Goal: Check status: Check status

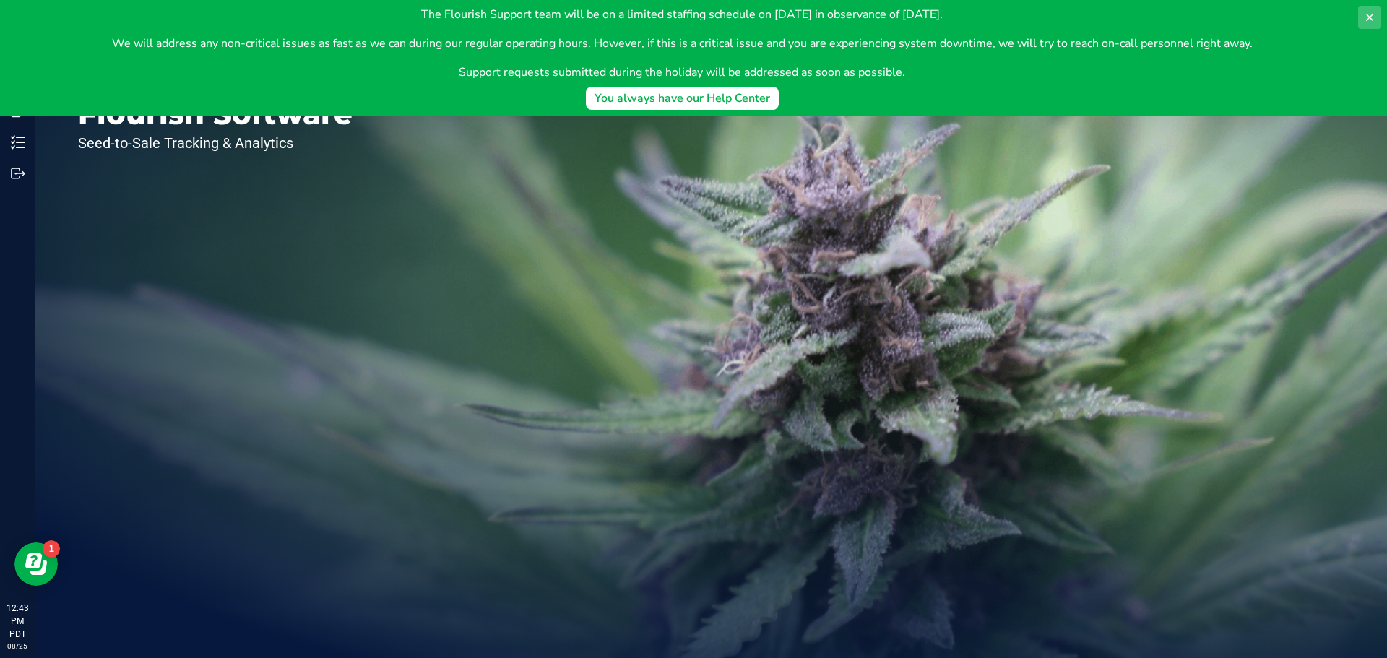
click at [1364, 16] on icon at bounding box center [1370, 18] width 12 height 12
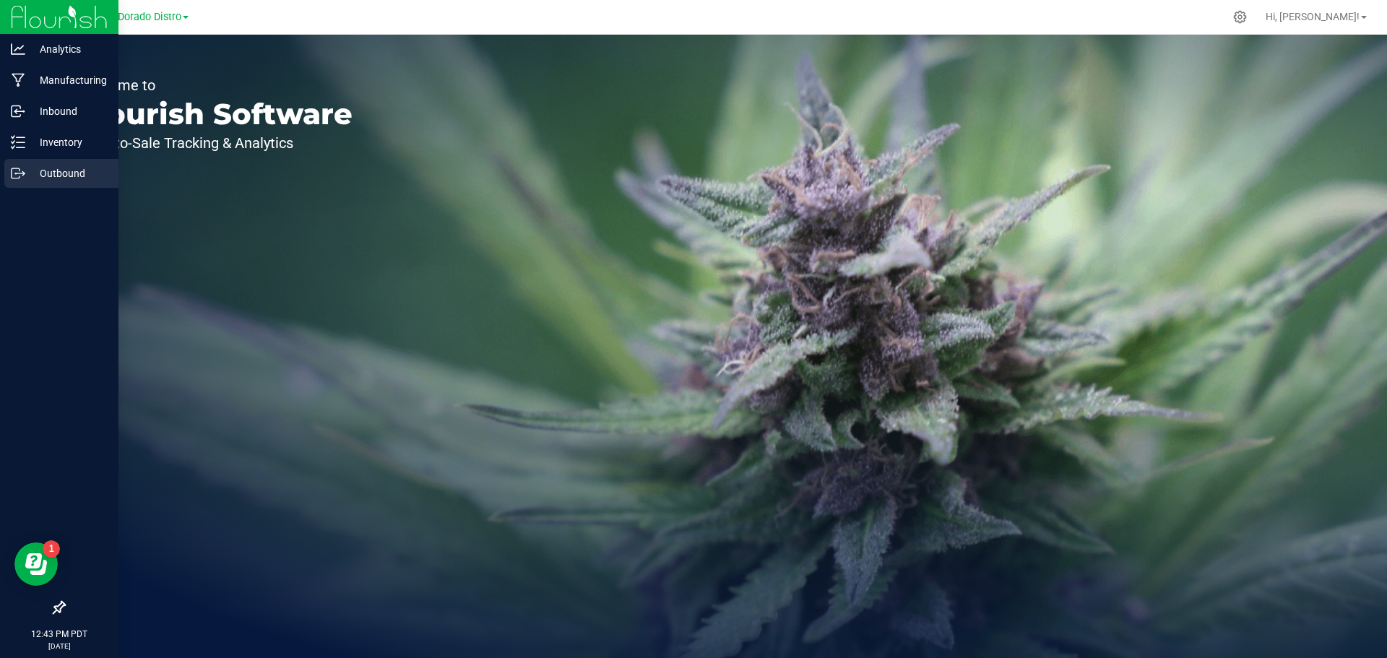
click at [22, 169] on icon at bounding box center [18, 173] width 14 height 14
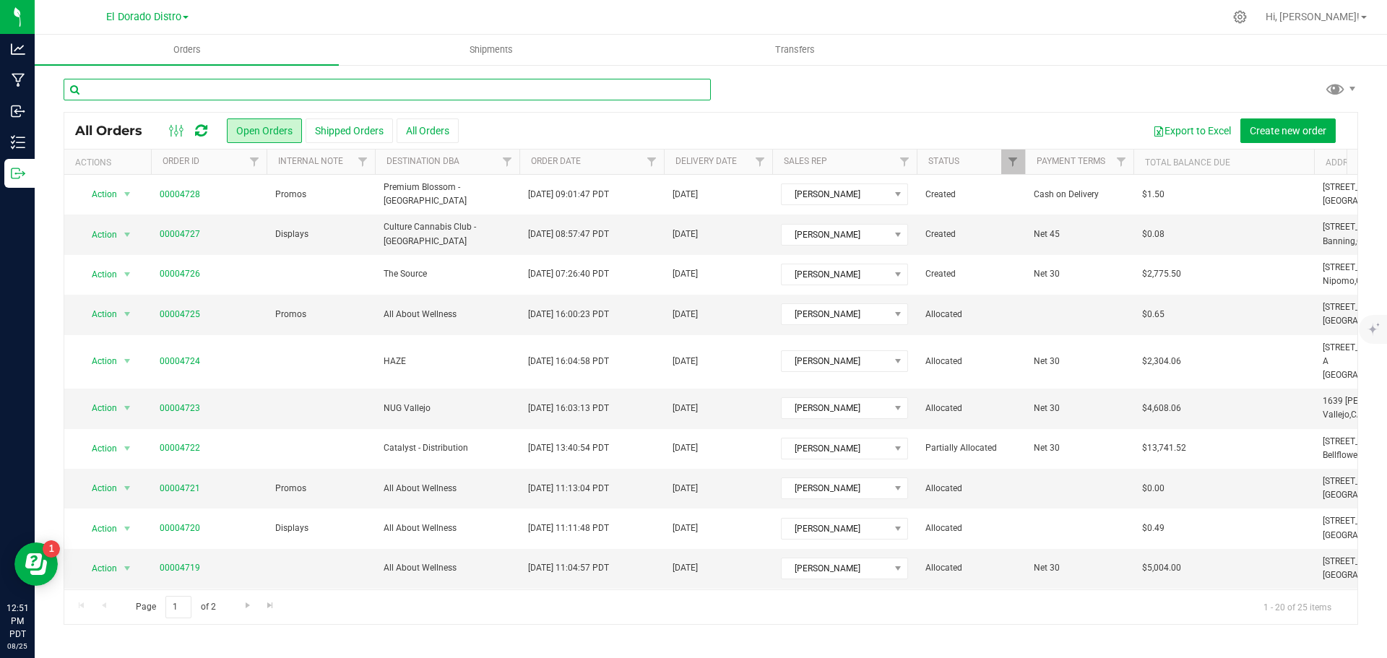
click at [147, 93] on input "text" at bounding box center [387, 90] width 647 height 22
type input "jurupa"
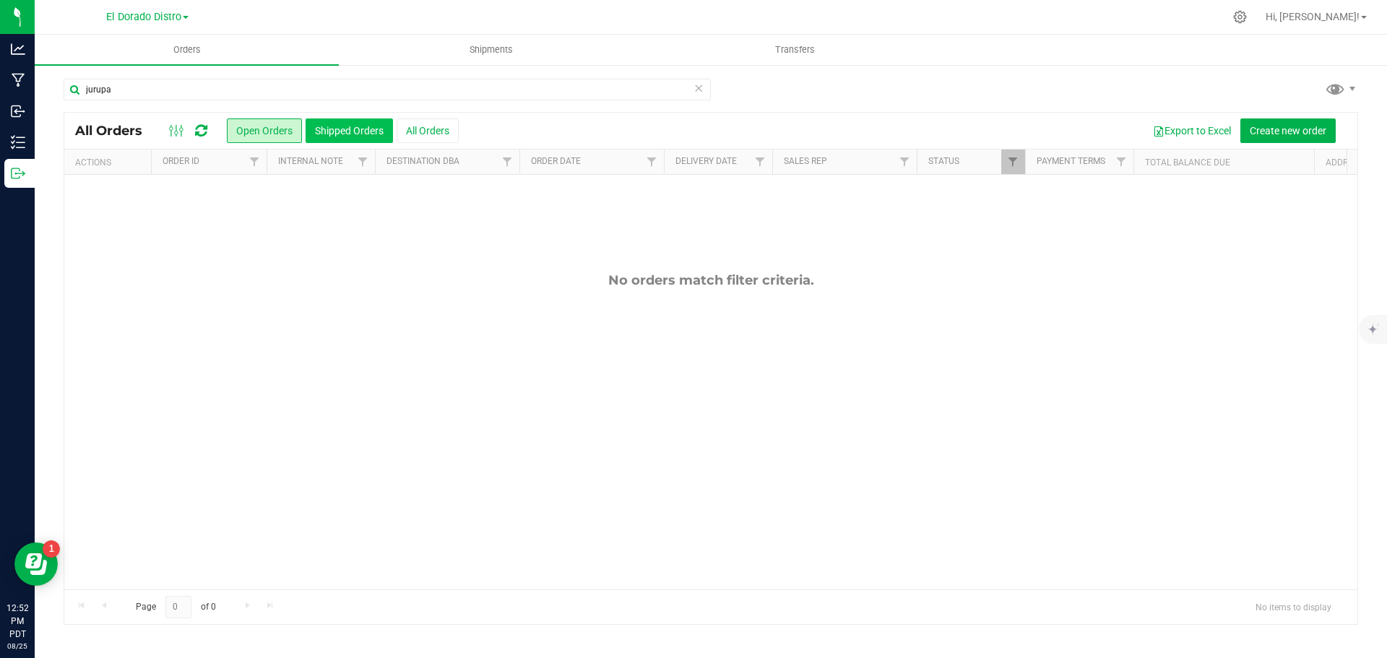
click at [355, 122] on button "Shipped Orders" at bounding box center [349, 130] width 87 height 25
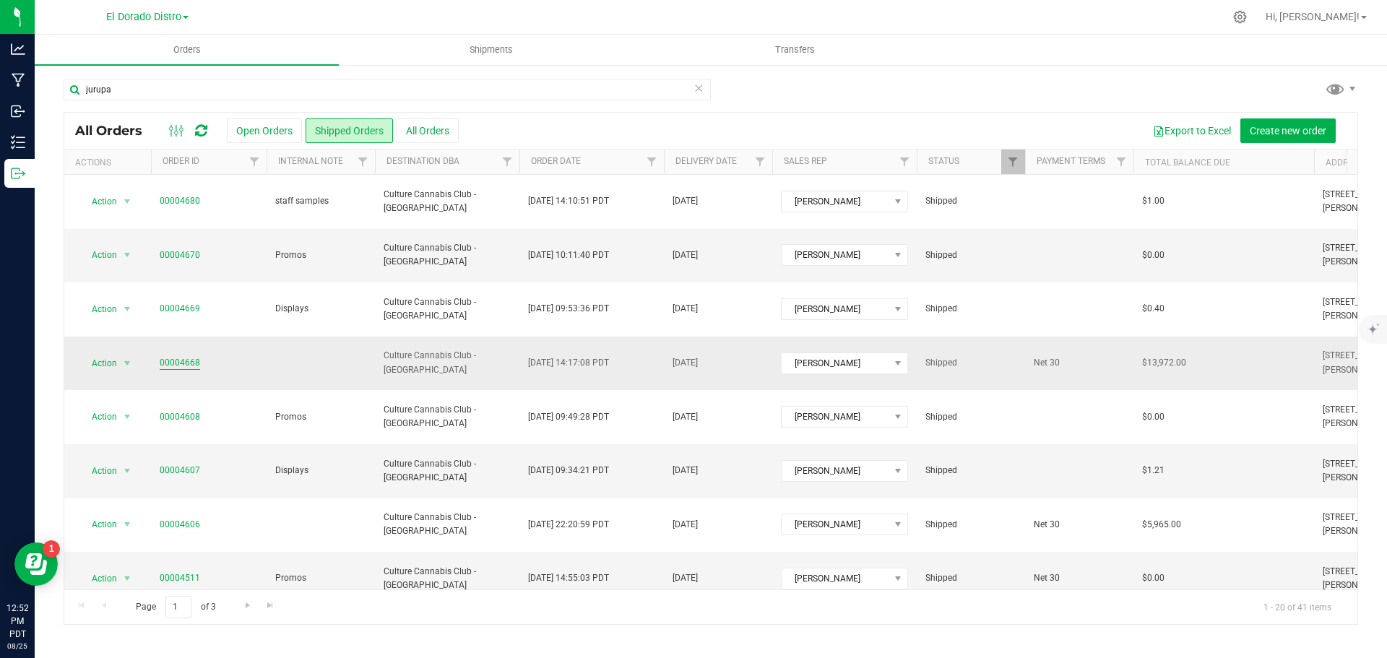
click at [172, 362] on link "00004668" at bounding box center [180, 363] width 40 height 14
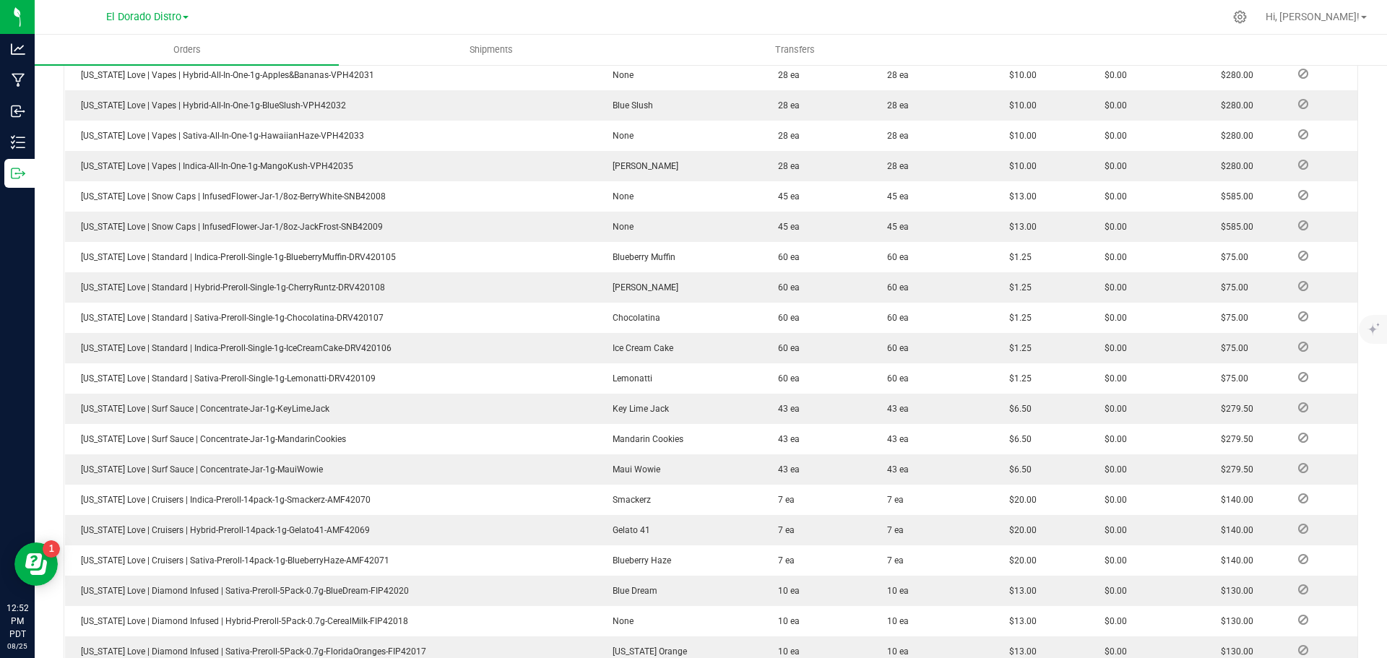
scroll to position [1479, 0]
